Goal: Task Accomplishment & Management: Use online tool/utility

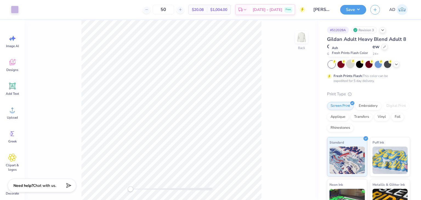
click at [350, 64] on div at bounding box center [350, 63] width 7 height 7
click at [396, 64] on polyline at bounding box center [396, 63] width 2 height 1
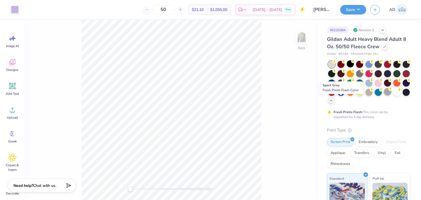
click at [384, 95] on div at bounding box center [387, 91] width 7 height 7
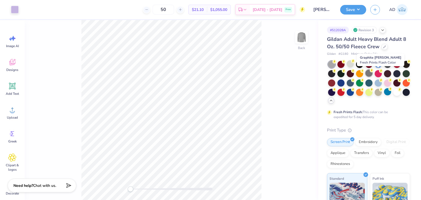
click at [373, 73] on div at bounding box center [368, 73] width 7 height 7
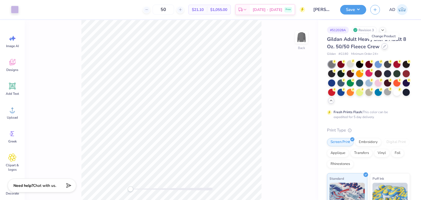
click at [383, 48] on div at bounding box center [385, 46] width 6 height 6
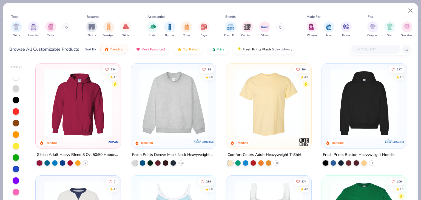
click at [366, 47] on input "text" at bounding box center [375, 49] width 42 height 6
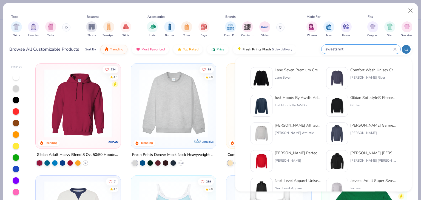
type input "sweatshirt"
click at [280, 154] on div "Hanes Perfect Fleece Crewneck Sweatshirt" at bounding box center [298, 153] width 46 height 6
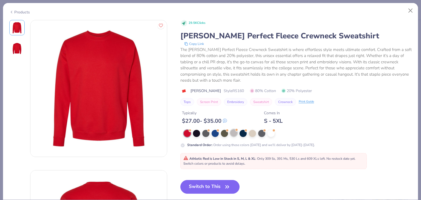
click at [234, 131] on div at bounding box center [233, 132] width 7 height 7
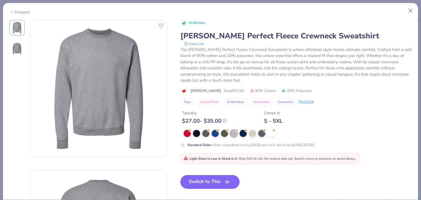
click at [232, 179] on button "Switch to This" at bounding box center [209, 182] width 59 height 14
click at [221, 178] on button "Switch to This" at bounding box center [209, 182] width 59 height 14
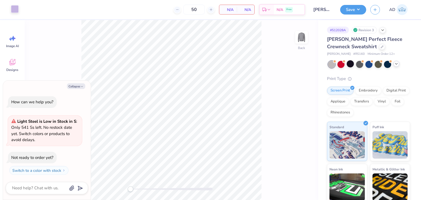
click at [16, 9] on div at bounding box center [15, 9] width 8 height 8
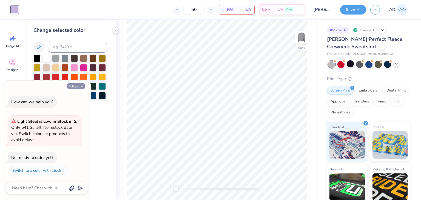
click at [79, 87] on button "Collapse" at bounding box center [76, 86] width 18 height 6
type textarea "x"
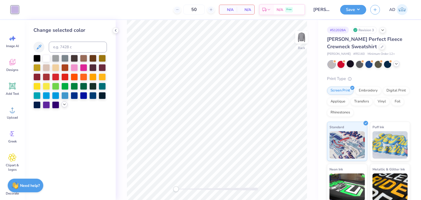
click at [66, 105] on icon at bounding box center [64, 104] width 4 height 4
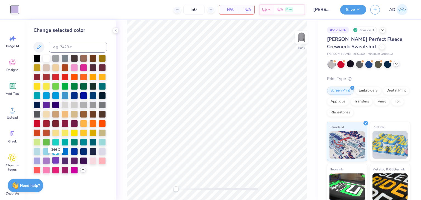
click at [56, 161] on div at bounding box center [55, 160] width 7 height 7
click at [48, 160] on div at bounding box center [46, 160] width 7 height 7
click at [35, 159] on div at bounding box center [36, 160] width 7 height 7
click at [55, 161] on div at bounding box center [55, 160] width 7 height 7
click at [63, 160] on div at bounding box center [64, 160] width 7 height 7
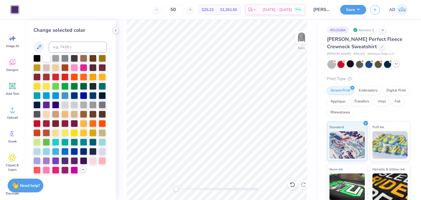
click at [115, 30] on icon at bounding box center [115, 30] width 4 height 4
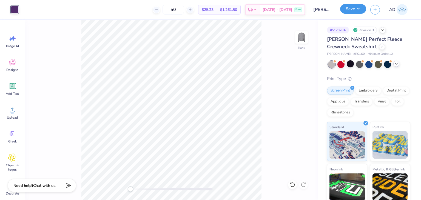
click at [352, 10] on button "Save" at bounding box center [353, 9] width 26 height 10
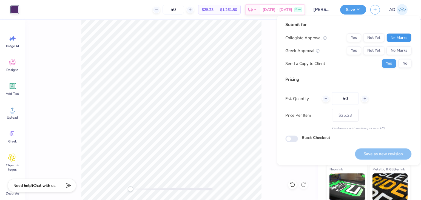
click at [404, 37] on button "No Marks" at bounding box center [399, 37] width 25 height 9
click at [403, 49] on button "No Marks" at bounding box center [399, 50] width 25 height 9
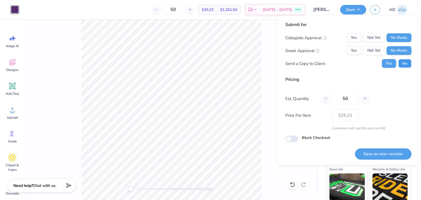
click at [401, 64] on button "No" at bounding box center [404, 63] width 13 height 9
click at [379, 156] on button "Save as new revision" at bounding box center [383, 153] width 56 height 11
type input "$25.23"
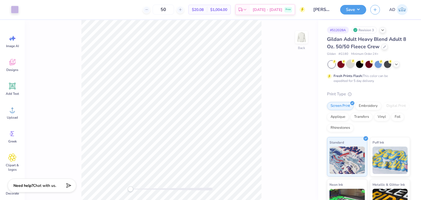
click at [347, 64] on div at bounding box center [350, 63] width 7 height 7
click at [351, 11] on button "Save" at bounding box center [353, 9] width 26 height 10
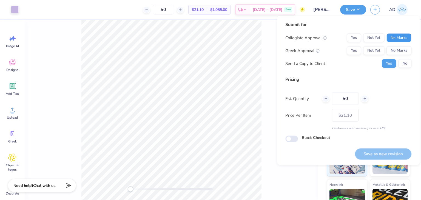
click at [405, 40] on button "No Marks" at bounding box center [399, 37] width 25 height 9
click at [399, 51] on button "No Marks" at bounding box center [399, 50] width 25 height 9
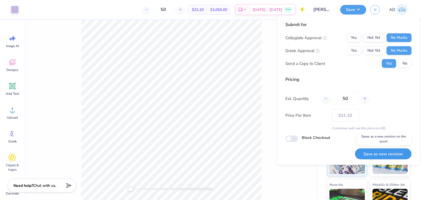
click at [376, 154] on button "Save as new revision" at bounding box center [383, 153] width 56 height 11
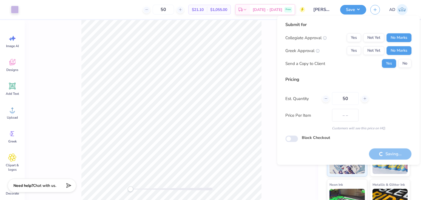
type input "$21.10"
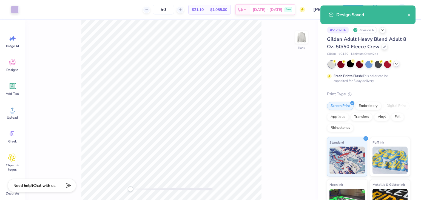
click at [398, 62] on icon at bounding box center [396, 64] width 4 height 4
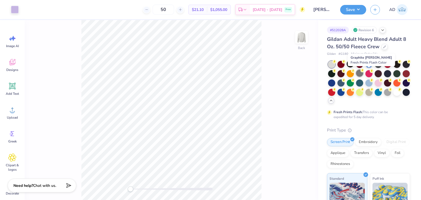
click at [363, 73] on div at bounding box center [359, 73] width 7 height 7
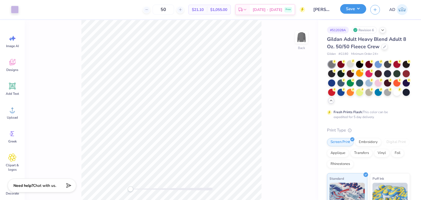
click at [357, 7] on button "Save" at bounding box center [353, 9] width 26 height 10
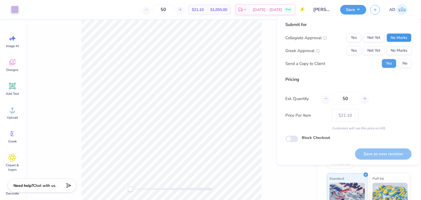
click at [395, 39] on button "No Marks" at bounding box center [399, 37] width 25 height 9
click at [396, 49] on button "No Marks" at bounding box center [399, 50] width 25 height 9
click at [374, 152] on button "Save as new revision" at bounding box center [383, 153] width 56 height 11
type input "$21.10"
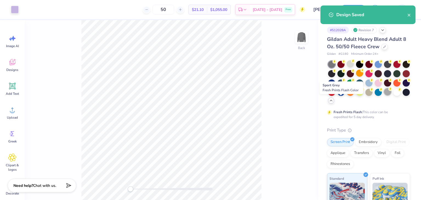
click at [384, 95] on div at bounding box center [387, 91] width 7 height 7
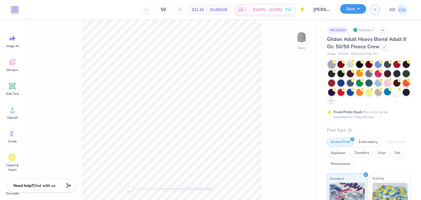
click at [350, 13] on button "Save" at bounding box center [353, 9] width 26 height 10
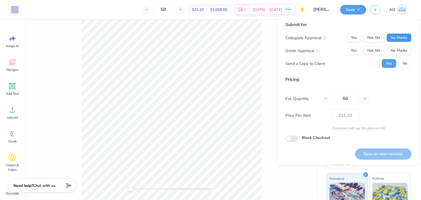
click at [402, 39] on button "No Marks" at bounding box center [399, 37] width 25 height 9
click at [402, 50] on button "No Marks" at bounding box center [399, 50] width 25 height 9
click at [378, 148] on button "Save as new revision" at bounding box center [383, 153] width 56 height 11
type input "$21.10"
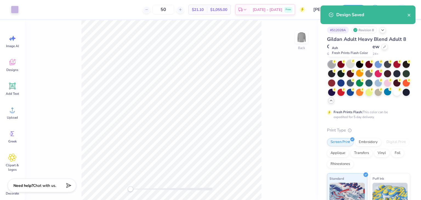
click at [349, 62] on div at bounding box center [350, 63] width 7 height 7
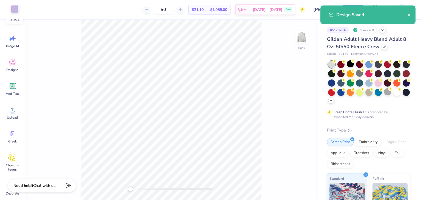
click at [16, 9] on div at bounding box center [15, 9] width 8 height 8
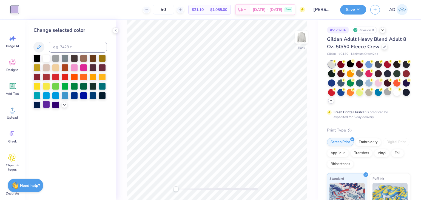
click at [48, 102] on div at bounding box center [46, 104] width 7 height 7
click at [63, 105] on icon at bounding box center [64, 104] width 4 height 4
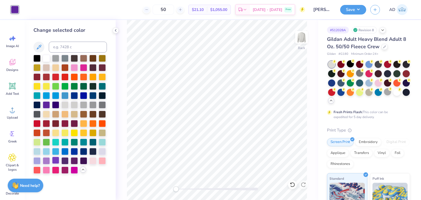
click at [53, 160] on div at bounding box center [55, 160] width 7 height 7
click at [45, 162] on div at bounding box center [46, 160] width 7 height 7
click at [361, 10] on button "Save" at bounding box center [353, 9] width 26 height 10
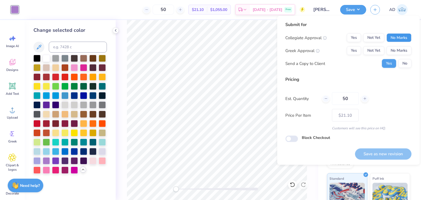
click at [402, 35] on button "No Marks" at bounding box center [399, 37] width 25 height 9
click at [402, 47] on button "No Marks" at bounding box center [399, 50] width 25 height 9
click at [382, 154] on button "Save as new revision" at bounding box center [383, 153] width 56 height 11
type input "$21.10"
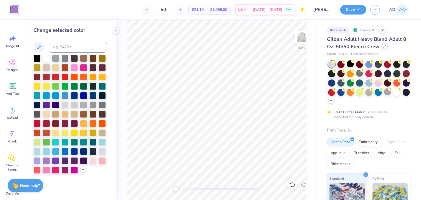
click at [384, 46] on icon at bounding box center [385, 46] width 2 height 2
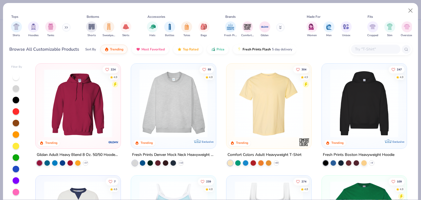
click at [372, 50] on input "text" at bounding box center [375, 49] width 42 height 6
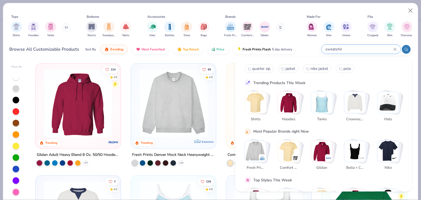
type input "sweatshirt"
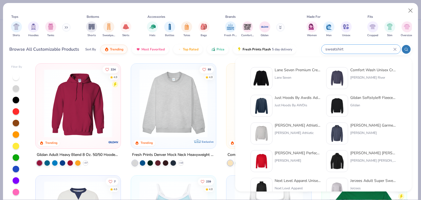
drag, startPoint x: 349, startPoint y: 47, endPoint x: 318, endPoint y: 49, distance: 30.8
click at [318, 49] on div "Browse All Customizable Products Sort By Trending Most Favorited Top Rated Pric…" at bounding box center [210, 49] width 403 height 15
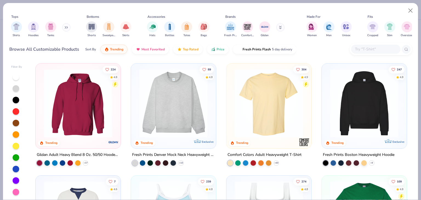
click at [368, 47] on input "text" at bounding box center [375, 49] width 42 height 6
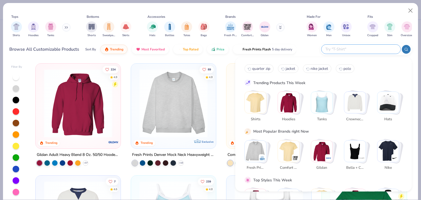
click at [353, 97] on img "Stack Card Button Crewnecks" at bounding box center [354, 102] width 21 height 21
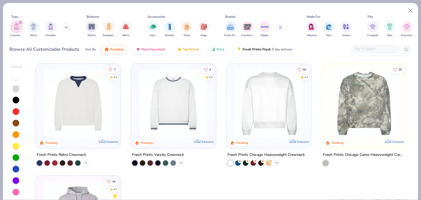
click at [379, 43] on div "Browse All Customizable Products Sort By Trending Most Favorited Top Rated Pric…" at bounding box center [210, 49] width 403 height 15
click at [22, 22] on div "filter for Crewnecks" at bounding box center [20, 22] width 5 height 5
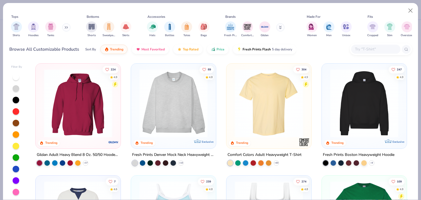
click at [370, 47] on input "text" at bounding box center [375, 49] width 42 height 6
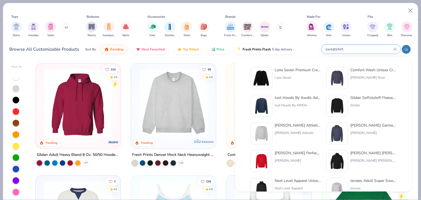
type input "sweatshirt"
click at [302, 67] on div "Lane Seven Premium Crewneck Sweatshirt" at bounding box center [298, 70] width 46 height 6
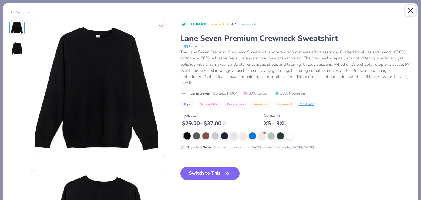
click at [409, 9] on button "Close" at bounding box center [410, 10] width 10 height 10
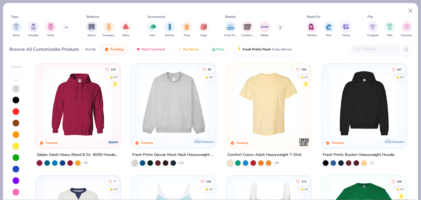
click at [367, 49] on input "text" at bounding box center [375, 49] width 42 height 6
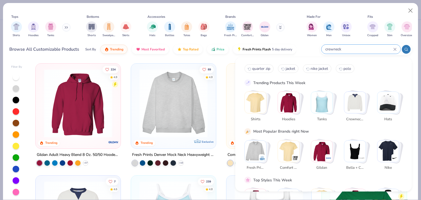
type input "crewneck"
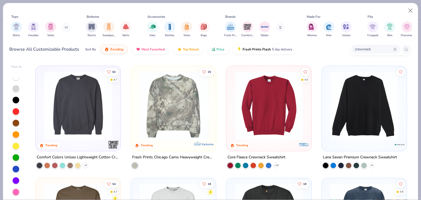
scroll to position [137, 0]
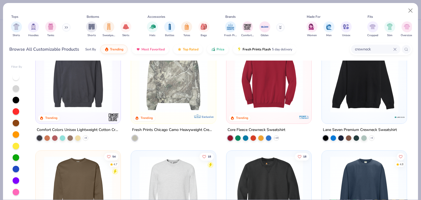
click at [271, 127] on div "Core Fleece Crewneck Sweatshirt" at bounding box center [257, 129] width 58 height 7
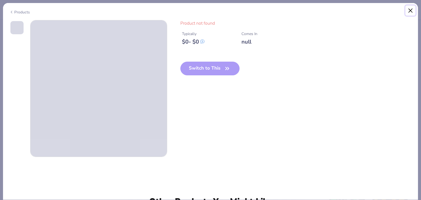
click at [409, 9] on button "Close" at bounding box center [410, 10] width 10 height 10
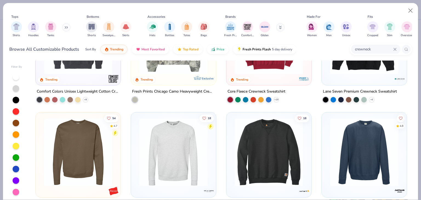
scroll to position [219, 0]
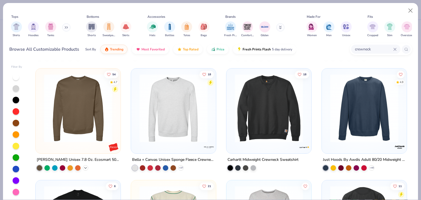
click at [84, 166] on icon at bounding box center [85, 168] width 4 height 4
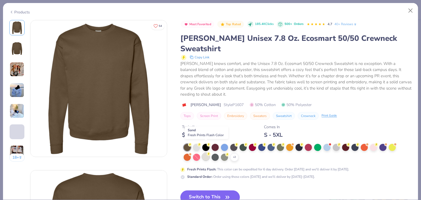
click at [207, 152] on icon at bounding box center [209, 154] width 4 height 4
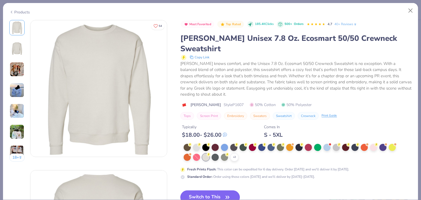
click at [215, 191] on button "Switch to This" at bounding box center [209, 198] width 59 height 14
click at [223, 191] on button "Switch to This" at bounding box center [209, 198] width 59 height 14
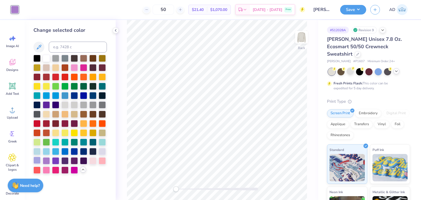
click at [36, 160] on div at bounding box center [36, 160] width 7 height 7
click at [65, 45] on input at bounding box center [78, 47] width 58 height 11
type input "2635"
type input "c"
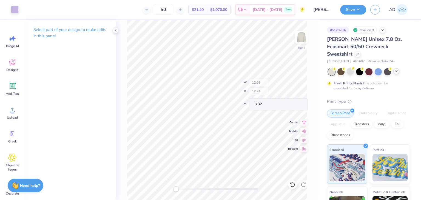
type input "12.09"
type input "12.24"
type input "3.32"
click at [348, 12] on button "Save" at bounding box center [353, 9] width 26 height 10
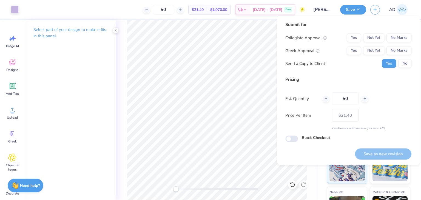
click at [390, 25] on div "Submit for" at bounding box center [348, 24] width 126 height 7
click at [395, 33] on button "No Marks" at bounding box center [399, 37] width 25 height 9
click at [399, 52] on button "No Marks" at bounding box center [399, 50] width 25 height 9
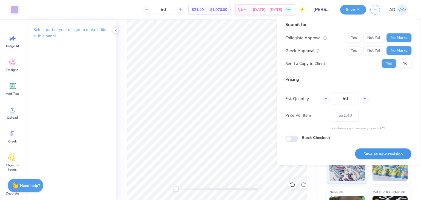
click at [376, 154] on button "Save as new revision" at bounding box center [383, 153] width 56 height 11
type input "$21.40"
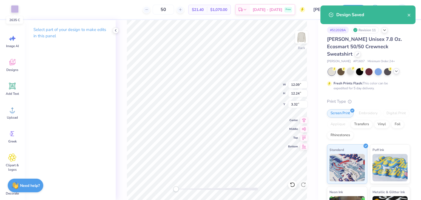
click at [16, 12] on div at bounding box center [15, 9] width 8 height 8
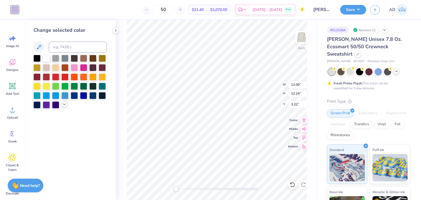
click at [63, 104] on icon at bounding box center [64, 104] width 4 height 4
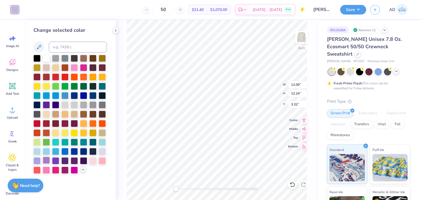
click at [45, 160] on div at bounding box center [46, 160] width 7 height 7
type input "3.00"
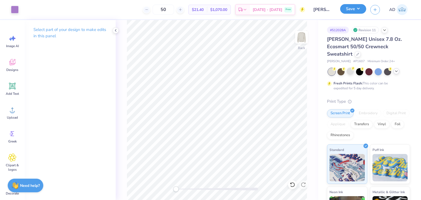
click at [357, 11] on button "Save" at bounding box center [353, 9] width 26 height 10
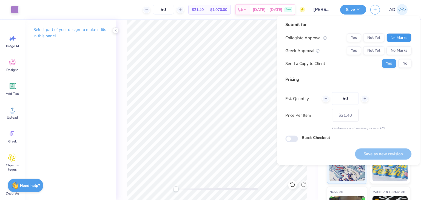
click at [397, 36] on button "No Marks" at bounding box center [399, 37] width 25 height 9
click at [402, 55] on button "No Marks" at bounding box center [399, 50] width 25 height 9
click at [373, 154] on button "Save as new revision" at bounding box center [383, 153] width 56 height 11
type input "$21.40"
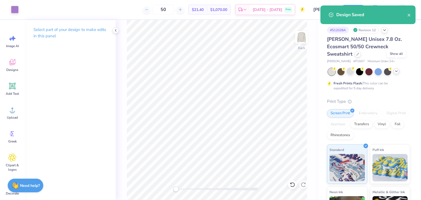
click at [397, 69] on icon at bounding box center [396, 71] width 4 height 4
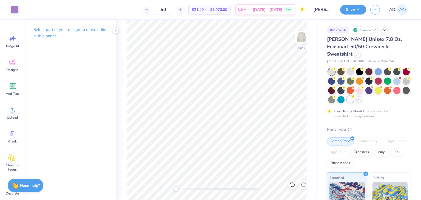
click at [354, 96] on div at bounding box center [350, 99] width 7 height 7
click at [355, 11] on button "Save" at bounding box center [353, 9] width 26 height 10
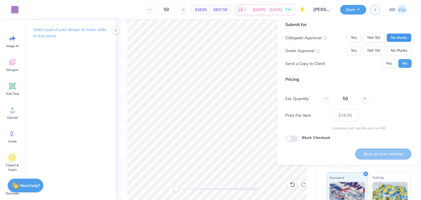
click at [392, 36] on button "No Marks" at bounding box center [399, 37] width 25 height 9
click at [396, 52] on button "No Marks" at bounding box center [399, 50] width 25 height 9
click at [387, 152] on button "Save as new revision" at bounding box center [383, 153] width 56 height 11
type input "$18.55"
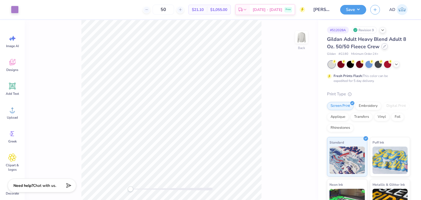
click at [383, 45] on icon at bounding box center [384, 46] width 3 height 3
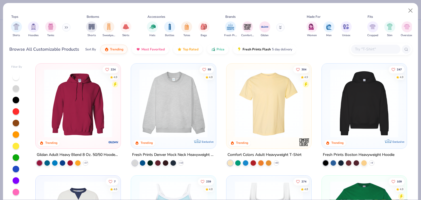
click at [376, 47] on input "text" at bounding box center [375, 49] width 42 height 6
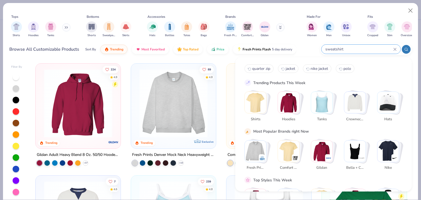
type input "sweatshirt"
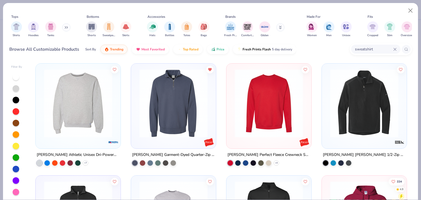
scroll to position [137, 0]
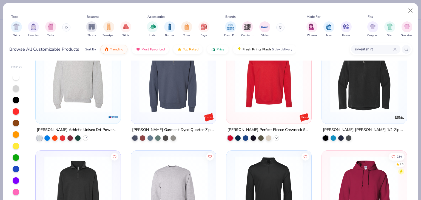
click at [276, 136] on icon at bounding box center [276, 138] width 4 height 4
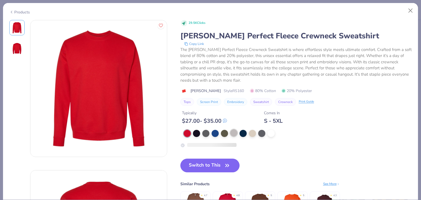
click at [231, 133] on div at bounding box center [233, 132] width 7 height 7
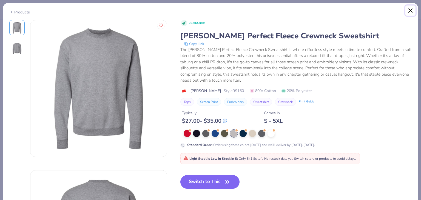
click at [411, 10] on button "Close" at bounding box center [410, 10] width 10 height 10
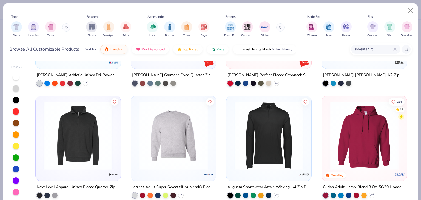
scroll to position [274, 0]
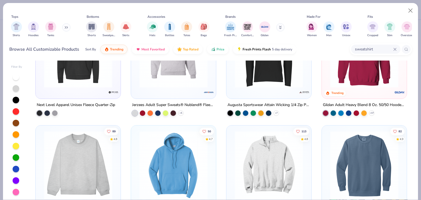
click at [134, 113] on div at bounding box center [134, 112] width 5 height 5
click at [173, 90] on div at bounding box center [173, 54] width 79 height 77
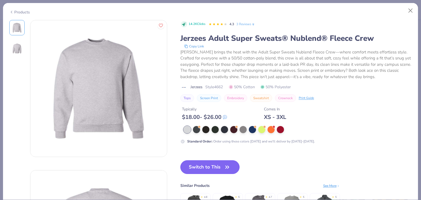
click at [220, 169] on button "Switch to This" at bounding box center [209, 167] width 59 height 14
click at [214, 166] on button "Switch to This" at bounding box center [209, 167] width 59 height 14
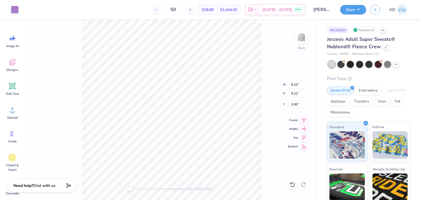
type input "9.10"
type input "9.21"
type input "3.00"
type input "9.66"
type input "9.78"
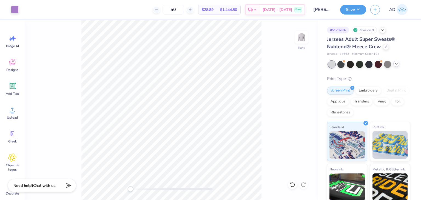
click at [395, 62] on icon at bounding box center [396, 64] width 4 height 4
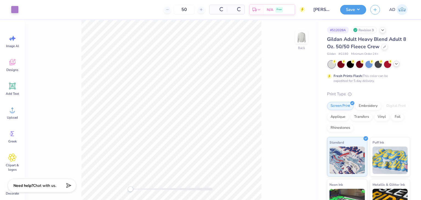
click at [396, 64] on icon at bounding box center [396, 64] width 4 height 4
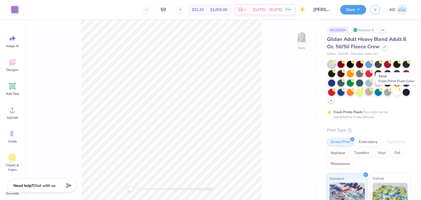
click at [373, 91] on div at bounding box center [368, 91] width 7 height 7
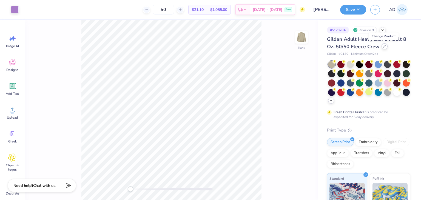
click at [385, 47] on icon at bounding box center [384, 46] width 3 height 3
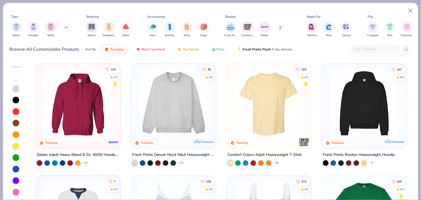
click at [376, 48] on input "text" at bounding box center [375, 49] width 42 height 6
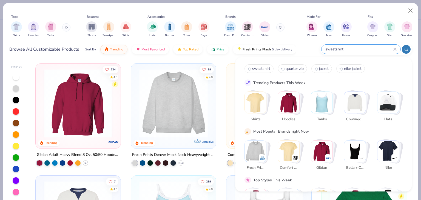
type input "sweatshirt"
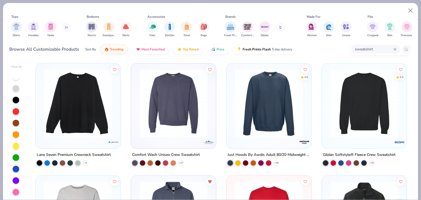
click at [176, 152] on div "Comfort Wash Unisex Crew Sweatshirt" at bounding box center [166, 155] width 68 height 7
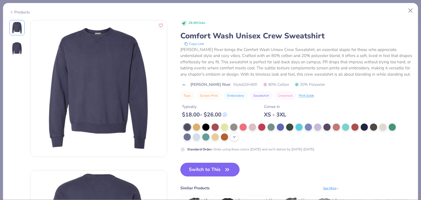
click at [234, 139] on icon at bounding box center [234, 137] width 4 height 4
click at [385, 130] on div at bounding box center [382, 126] width 7 height 7
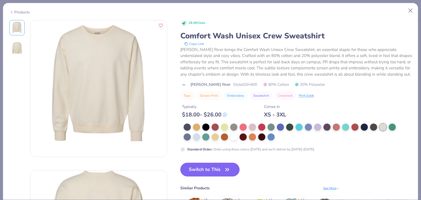
click at [214, 175] on button "Switch to This" at bounding box center [209, 170] width 59 height 14
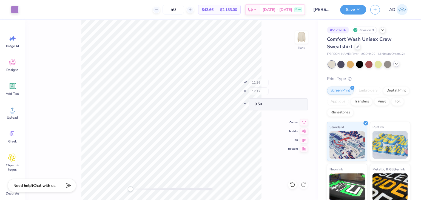
type input "11.98"
type input "12.12"
type input "0.50"
click at [353, 8] on button "Save" at bounding box center [353, 9] width 26 height 10
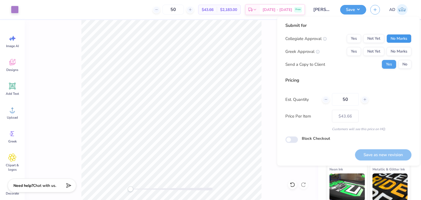
click at [396, 36] on button "No Marks" at bounding box center [399, 38] width 25 height 9
click at [400, 51] on button "No Marks" at bounding box center [399, 51] width 25 height 9
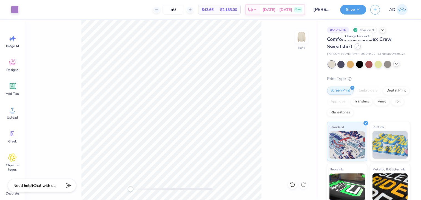
click at [357, 47] on icon at bounding box center [357, 46] width 3 height 3
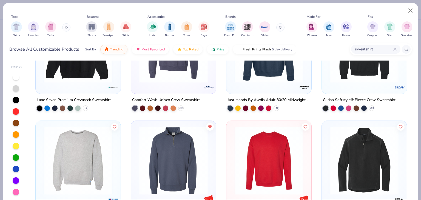
scroll to position [137, 0]
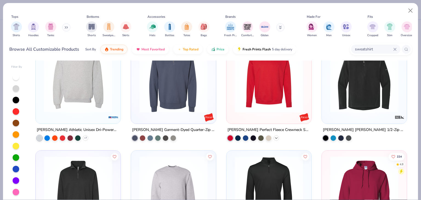
click at [274, 136] on icon at bounding box center [276, 138] width 4 height 4
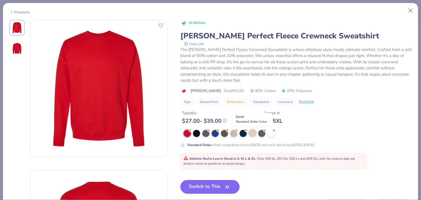
click at [251, 132] on div at bounding box center [252, 132] width 7 height 7
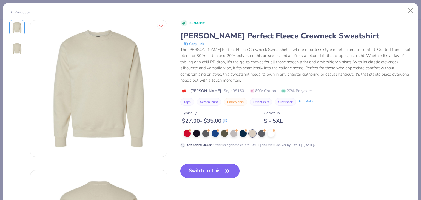
click at [221, 174] on button "Switch to This" at bounding box center [209, 171] width 59 height 14
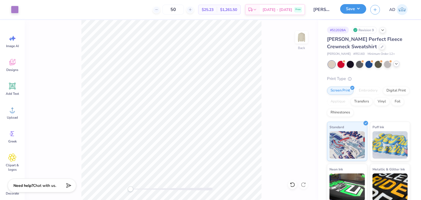
click at [350, 11] on button "Save" at bounding box center [353, 9] width 26 height 10
click at [11, 11] on div at bounding box center [15, 9] width 8 height 8
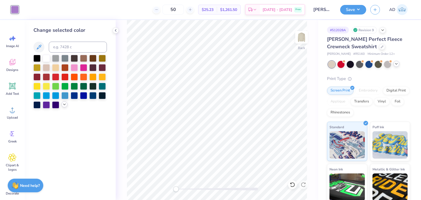
click at [66, 106] on icon at bounding box center [64, 104] width 4 height 4
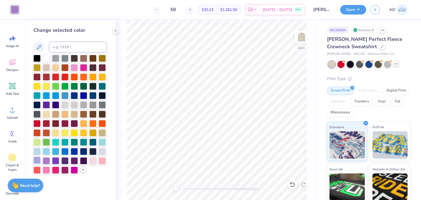
click at [39, 160] on div at bounding box center [36, 160] width 7 height 7
click at [46, 161] on div at bounding box center [46, 160] width 7 height 7
click at [357, 10] on button "Save" at bounding box center [353, 9] width 26 height 10
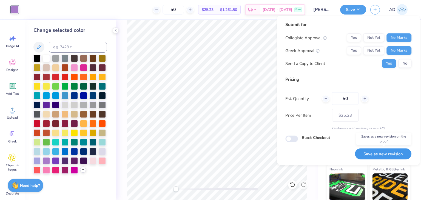
click at [374, 153] on button "Save as new revision" at bounding box center [383, 153] width 56 height 11
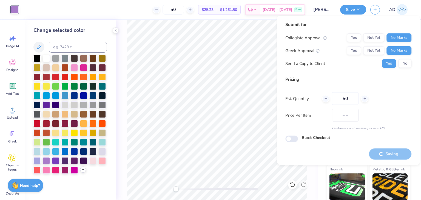
type input "$25.23"
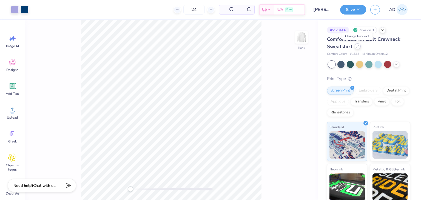
click at [356, 44] on div at bounding box center [358, 46] width 6 height 6
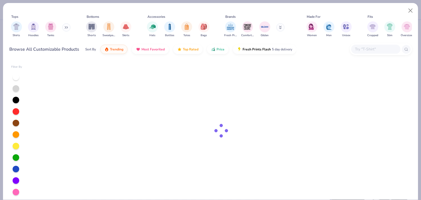
click at [368, 48] on input "text" at bounding box center [375, 49] width 42 height 6
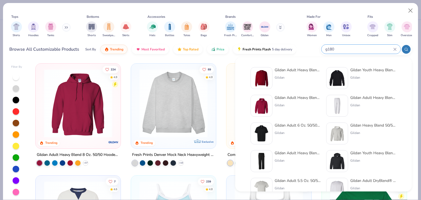
type input "g180"
click at [297, 69] on div "Gildan Adult Heavy Blend Adult 8 Oz. 50/50 Fleece Crew" at bounding box center [298, 70] width 46 height 6
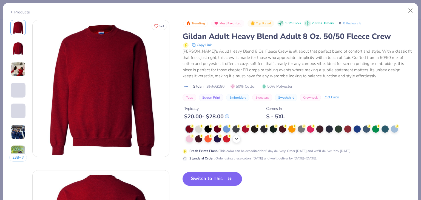
click at [236, 138] on icon at bounding box center [236, 139] width 4 height 4
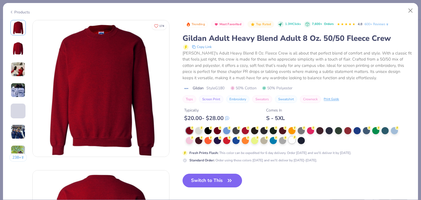
click at [292, 139] on div at bounding box center [291, 140] width 7 height 7
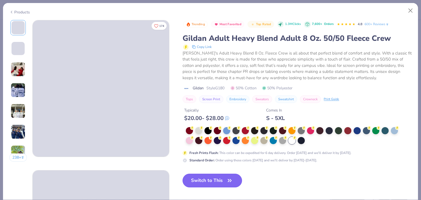
click at [225, 178] on button "Switch to This" at bounding box center [212, 181] width 59 height 14
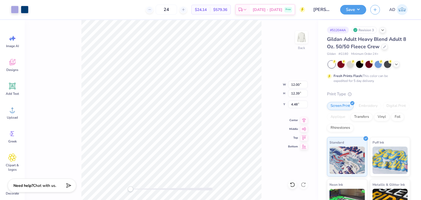
click at [262, 66] on div "Back W 12.00 12.00 " H 12.39 12.39 " Y 4.48 4.48 " Center Middle Top Bottom" at bounding box center [172, 110] width 294 height 180
click at [354, 10] on button "Save" at bounding box center [353, 9] width 26 height 10
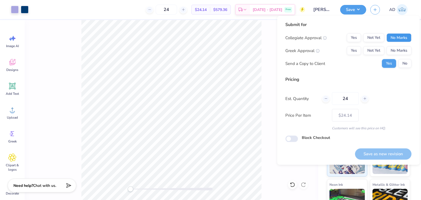
click at [401, 39] on button "No Marks" at bounding box center [399, 37] width 25 height 9
click at [400, 52] on button "No Marks" at bounding box center [399, 50] width 25 height 9
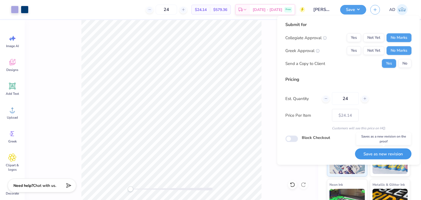
click at [389, 149] on button "Save as new revision" at bounding box center [383, 153] width 56 height 11
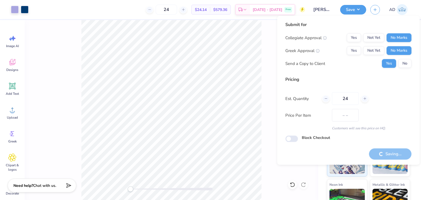
type input "$24.14"
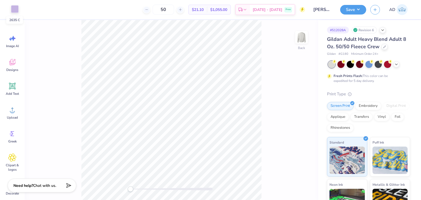
click at [18, 9] on div at bounding box center [15, 9] width 8 height 8
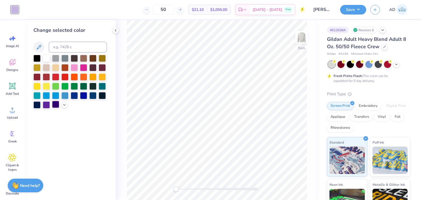
click at [55, 105] on div at bounding box center [55, 104] width 7 height 7
click at [65, 105] on icon at bounding box center [64, 104] width 4 height 4
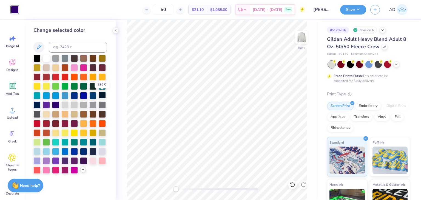
click at [104, 94] on div at bounding box center [102, 95] width 7 height 7
click at [38, 103] on div at bounding box center [36, 104] width 7 height 7
click at [85, 43] on input at bounding box center [78, 47] width 58 height 11
type input "282"
type input "c"
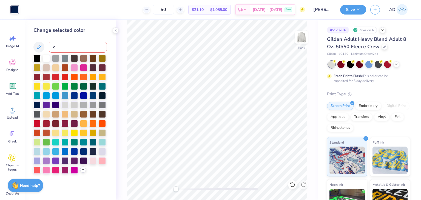
click at [66, 47] on input "c" at bounding box center [78, 47] width 58 height 11
type input "282"
click at [351, 7] on button "Save" at bounding box center [353, 9] width 26 height 10
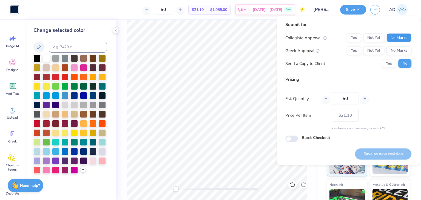
click at [400, 34] on button "No Marks" at bounding box center [399, 37] width 25 height 9
click at [398, 48] on button "No Marks" at bounding box center [399, 50] width 25 height 9
click at [371, 151] on button "Save as new revision" at bounding box center [383, 153] width 56 height 11
type input "$21.10"
click at [93, 96] on div at bounding box center [92, 95] width 7 height 7
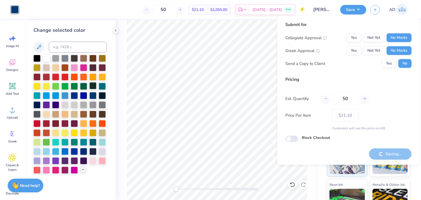
click at [323, 74] on div "Submit for Collegiate Approval Yes Not Yet No Marks Greek Approval Yes Not Yet …" at bounding box center [348, 81] width 126 height 121
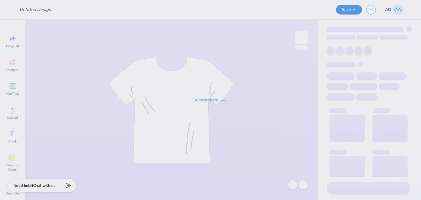
type input "[PERSON_NAME] : [GEOGRAPHIC_DATA]"
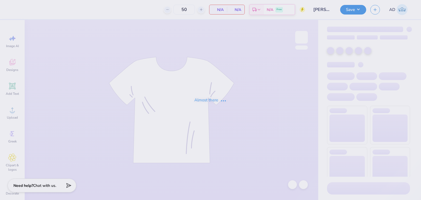
type input "50"
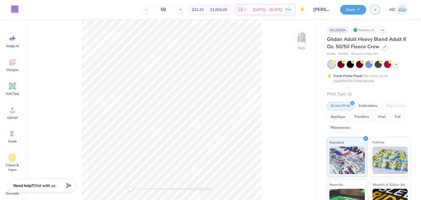
click at [17, 12] on div at bounding box center [15, 9] width 8 height 8
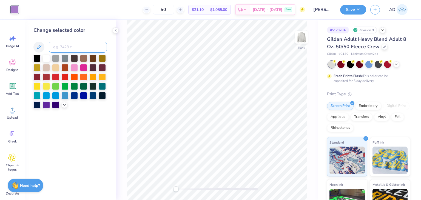
click at [68, 48] on input at bounding box center [78, 47] width 58 height 11
type input "282"
click at [354, 5] on button "Save" at bounding box center [353, 9] width 26 height 10
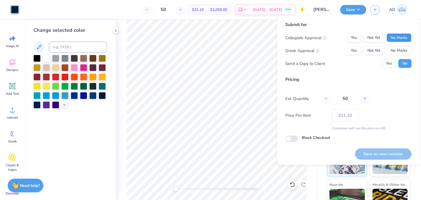
click at [395, 35] on button "No Marks" at bounding box center [399, 37] width 25 height 9
click at [399, 49] on button "No Marks" at bounding box center [399, 50] width 25 height 9
click at [378, 150] on button "Save as new revision" at bounding box center [383, 153] width 56 height 11
type input "$21.10"
